Goal: Navigation & Orientation: Go to known website

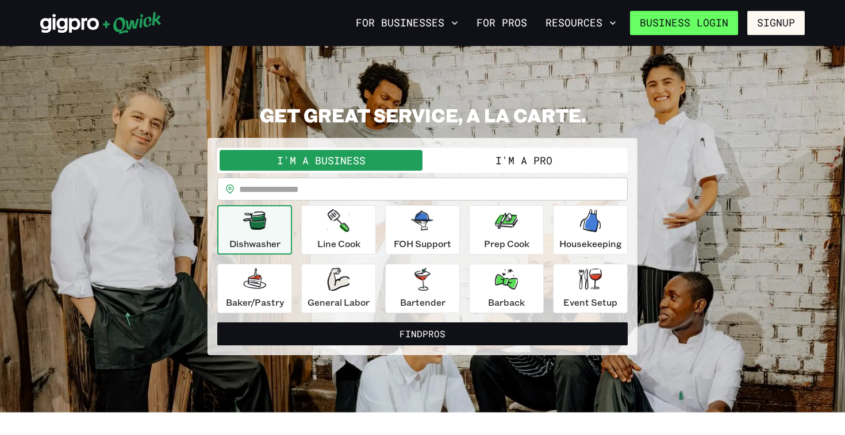
click at [706, 25] on link "Business Login" at bounding box center [684, 23] width 108 height 24
click at [491, 169] on button "I'm a Pro" at bounding box center [524, 160] width 203 height 21
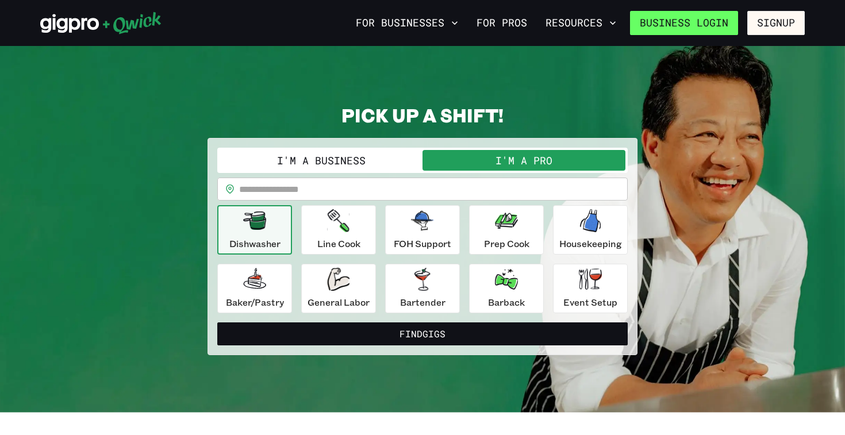
click at [709, 21] on link "Business Login" at bounding box center [684, 23] width 108 height 24
